Goal: Information Seeking & Learning: Learn about a topic

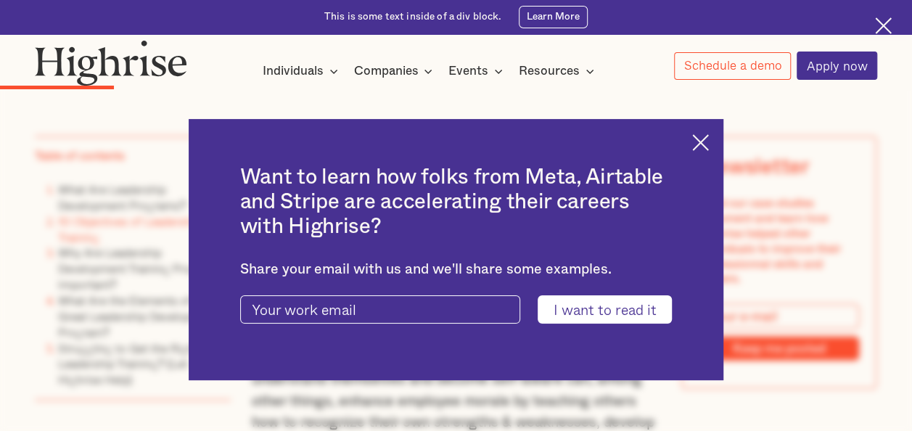
scroll to position [1959, 0]
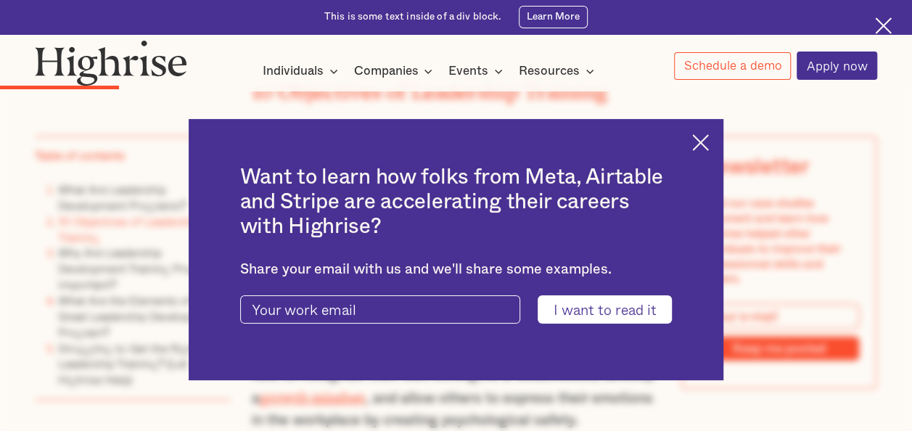
click at [700, 140] on div "Want to learn how folks from Meta, Airtable and Stripe are accelerating their c…" at bounding box center [456, 249] width 535 height 261
click at [709, 145] on img at bounding box center [700, 142] width 17 height 17
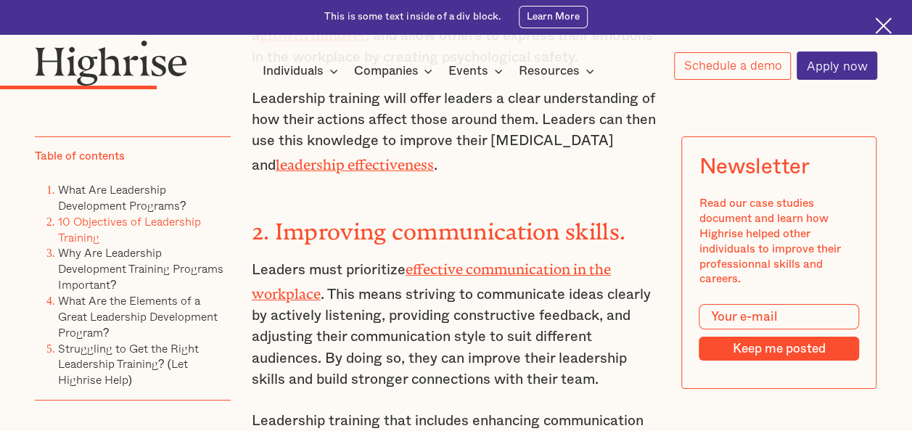
scroll to position [2395, 0]
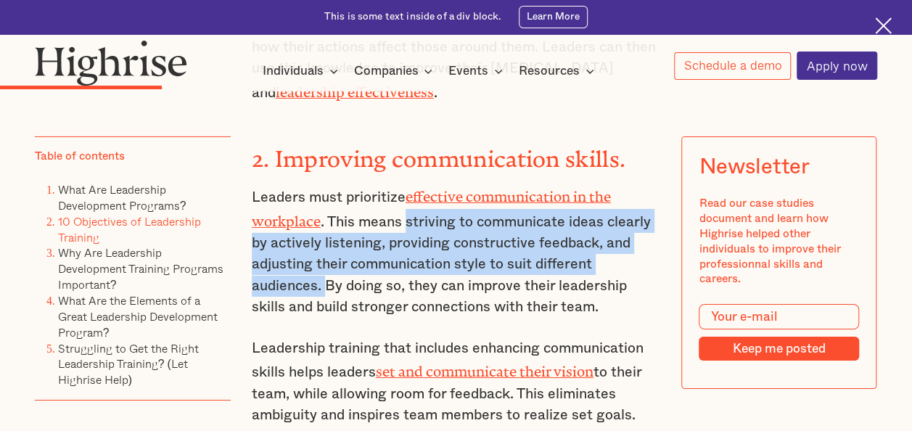
drag, startPoint x: 406, startPoint y: 157, endPoint x: 324, endPoint y: 229, distance: 108.5
click at [324, 229] on p "Leaders must prioritize effective communication in the workplace . This means s…" at bounding box center [456, 251] width 409 height 134
copy p "striving to communicate ideas clearly by actively listening, providing construc…"
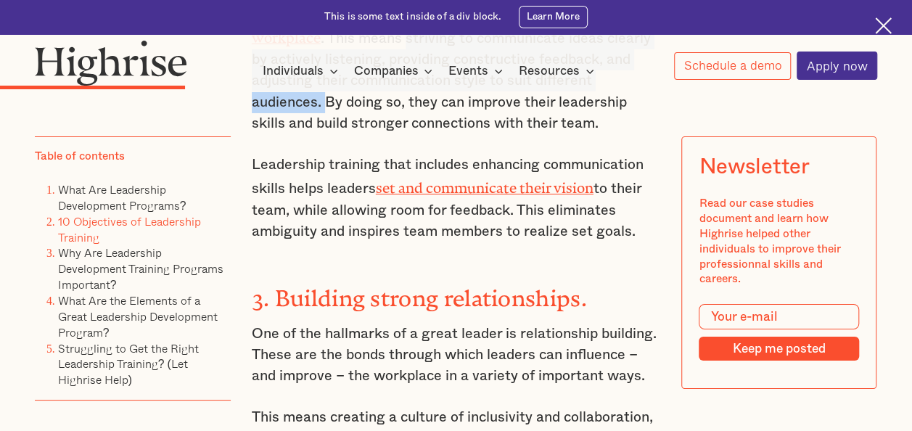
scroll to position [2685, 0]
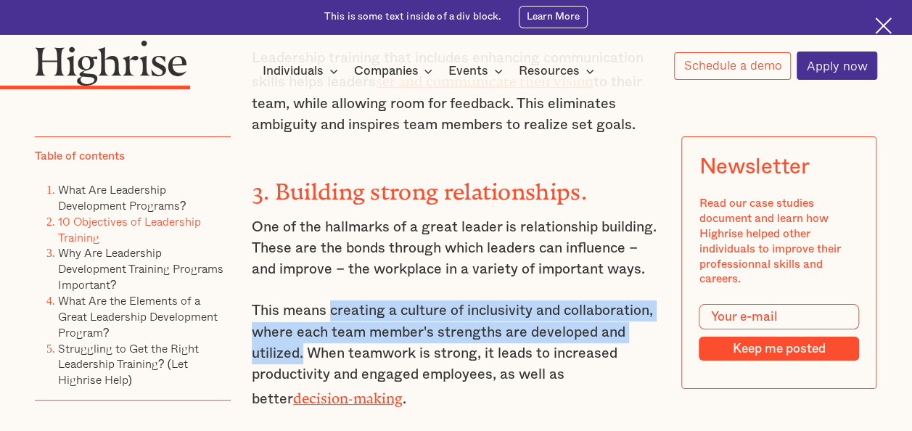
drag, startPoint x: 328, startPoint y: 247, endPoint x: 301, endPoint y: 292, distance: 52.4
click at [301, 300] on p "This means creating a culture of inclusivity and collaboration, where each team…" at bounding box center [456, 355] width 409 height 110
drag, startPoint x: 301, startPoint y: 292, endPoint x: 369, endPoint y: 290, distance: 68.2
click at [369, 300] on p "This means creating a culture of inclusivity and collaboration, where each team…" at bounding box center [456, 355] width 409 height 110
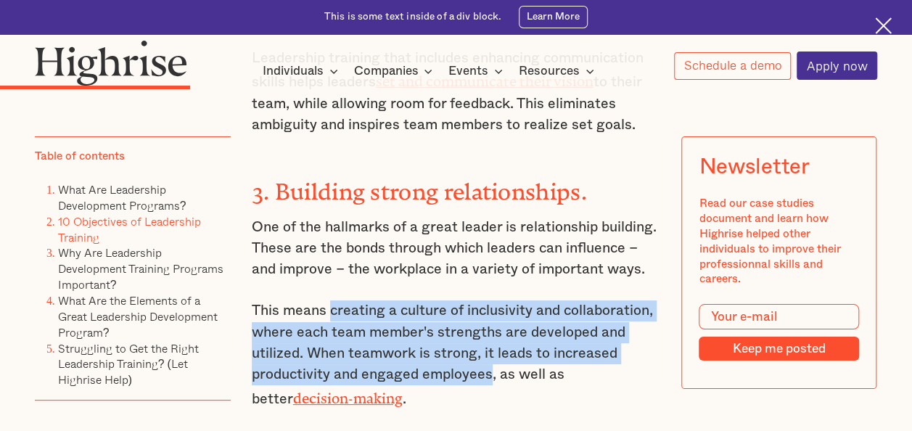
drag, startPoint x: 331, startPoint y: 246, endPoint x: 493, endPoint y: 313, distance: 175.7
click at [493, 313] on p "This means creating a culture of inclusivity and collaboration, where each team…" at bounding box center [456, 355] width 409 height 110
copy p "creating a culture of inclusivity and collaboration, where each team member's s…"
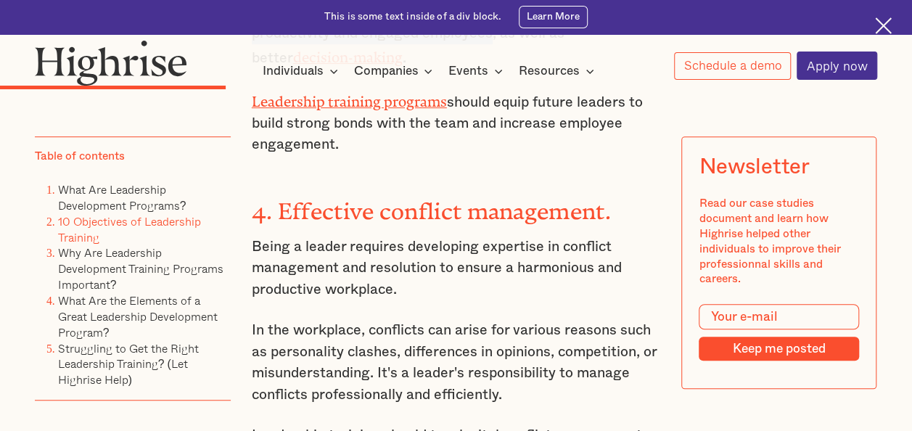
scroll to position [3048, 0]
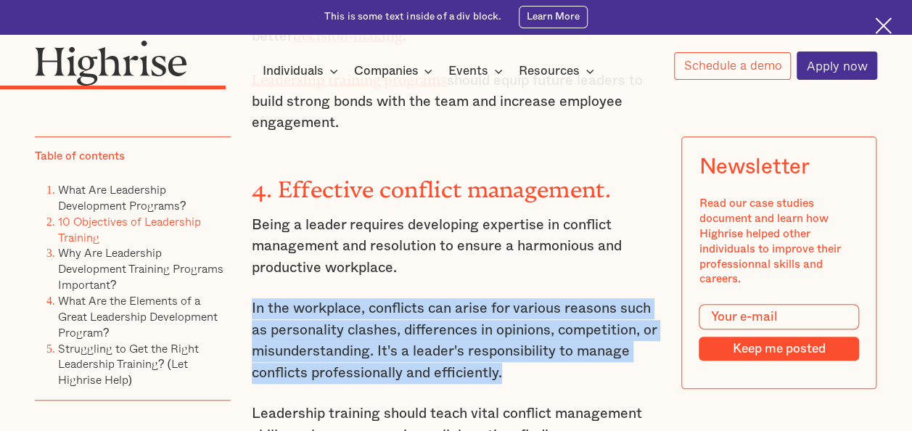
drag, startPoint x: 247, startPoint y: 238, endPoint x: 504, endPoint y: 308, distance: 266.2
copy p "In the workplace, conflicts can arise for various reasons such as personality c…"
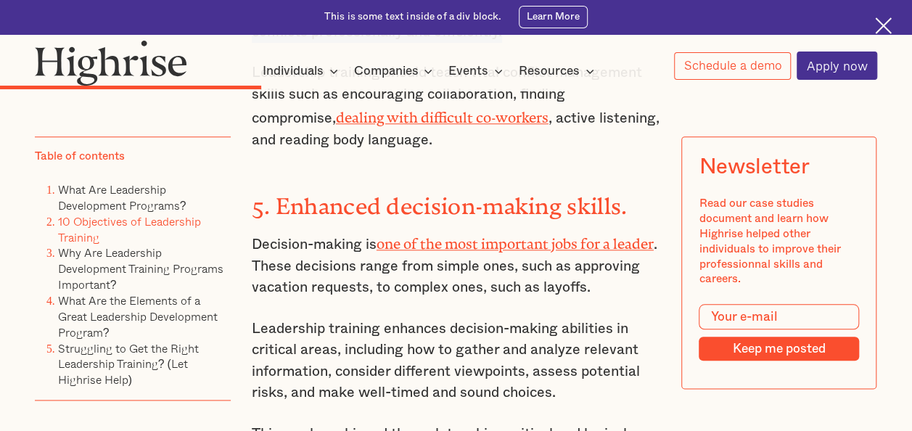
scroll to position [3411, 0]
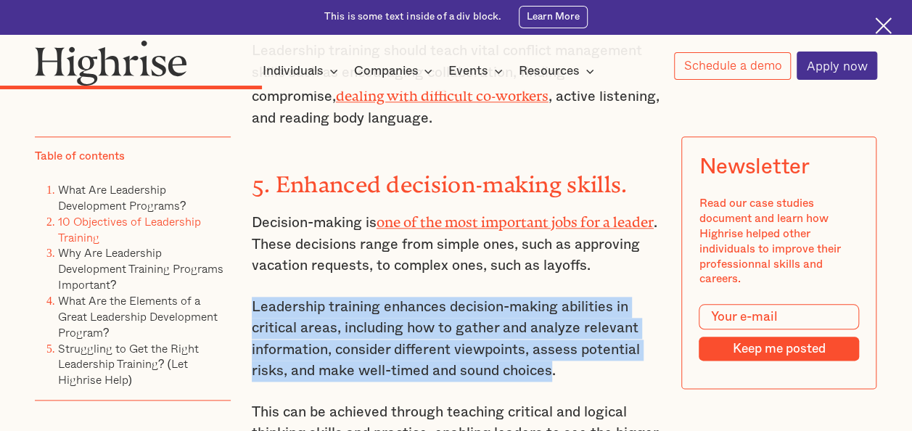
drag, startPoint x: 248, startPoint y: 234, endPoint x: 554, endPoint y: 303, distance: 313.4
click at [554, 303] on p "Leadership training enhances decision-making abilities in critical areas, inclu…" at bounding box center [456, 340] width 409 height 86
copy p "Leadership training enhances decision-making abilities in critical areas, inclu…"
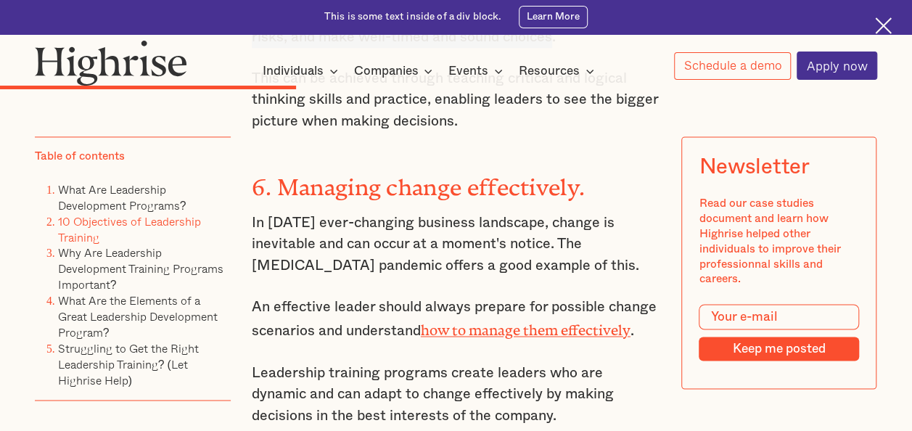
scroll to position [3846, 0]
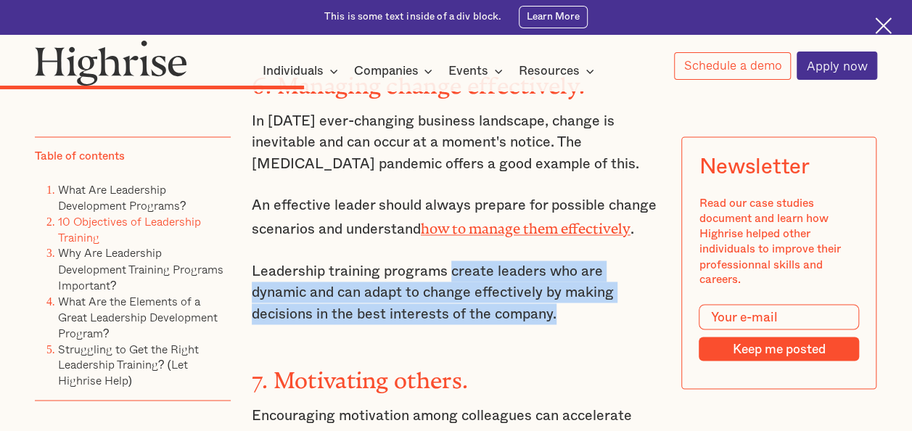
drag, startPoint x: 449, startPoint y: 192, endPoint x: 481, endPoint y: 230, distance: 49.4
click at [481, 261] on p "Leadership training programs create leaders who are dynamic and can adapt to ch…" at bounding box center [456, 293] width 409 height 64
copy p "create leaders who are dynamic and can adapt to change effectively by making de…"
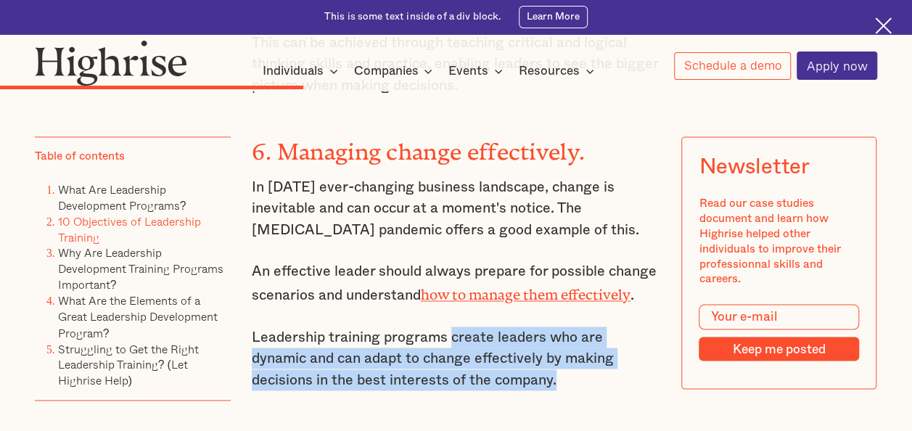
scroll to position [3628, 0]
